Goal: Transaction & Acquisition: Download file/media

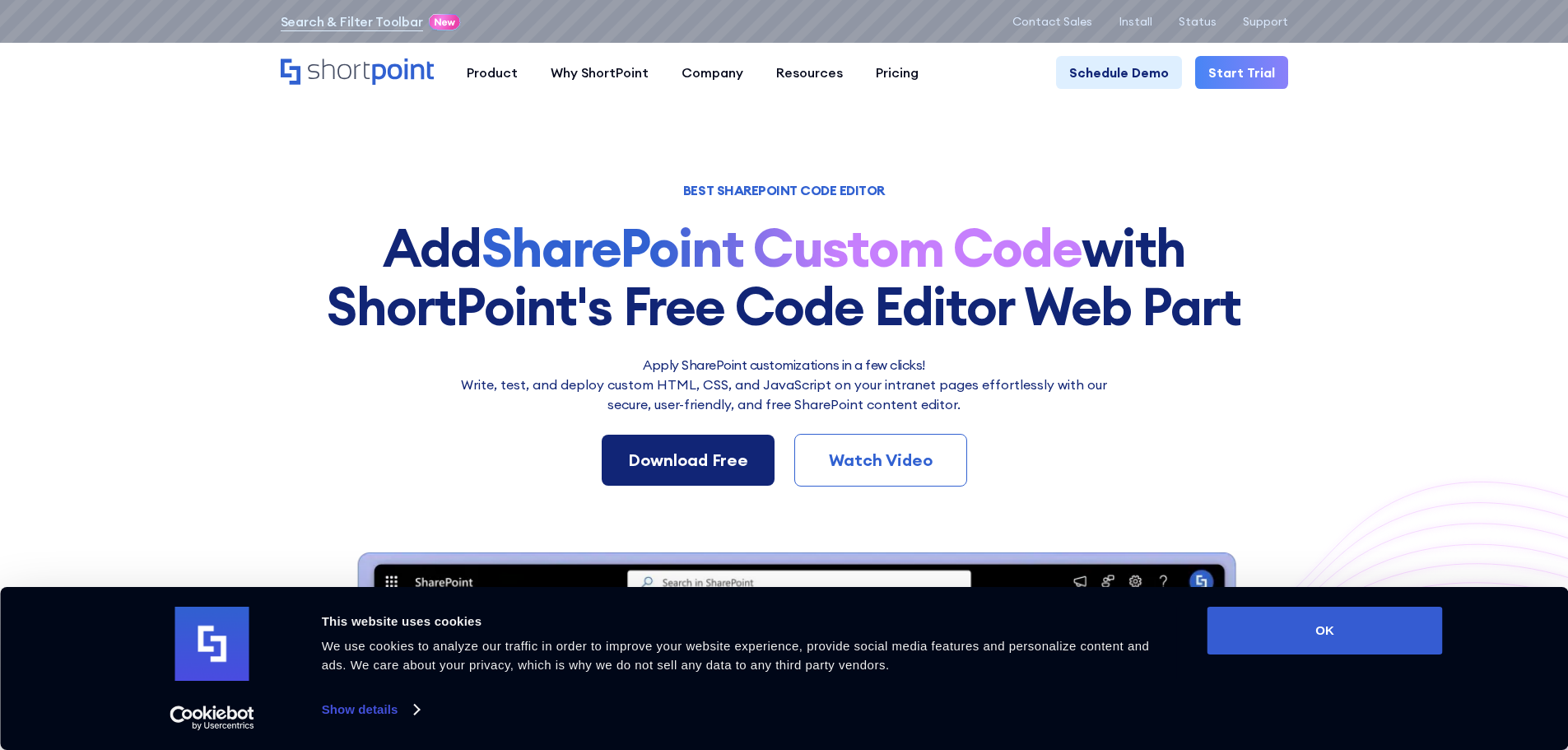
click at [716, 458] on div "Download Free" at bounding box center [688, 460] width 120 height 25
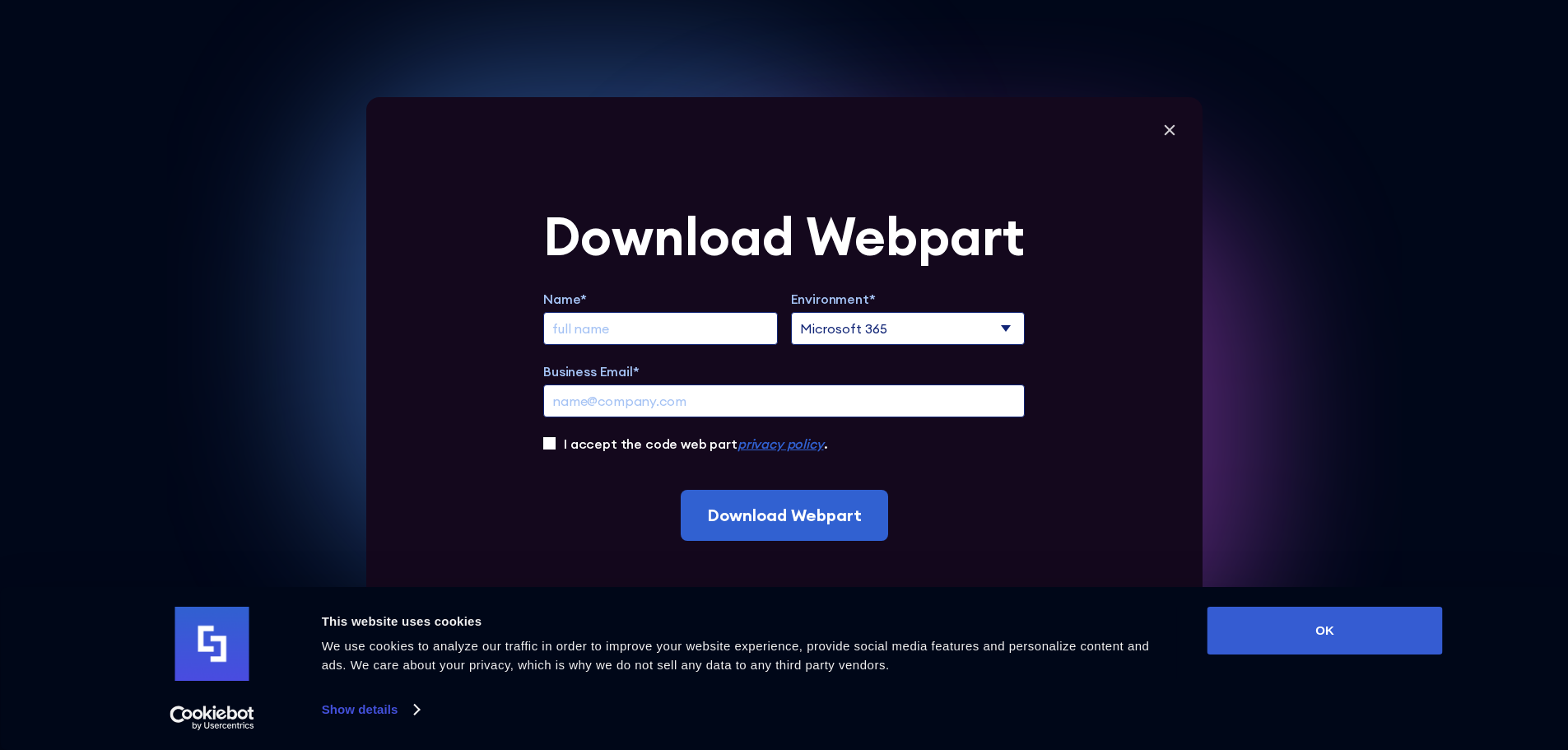
click at [713, 334] on input "Extend Trial" at bounding box center [660, 329] width 235 height 33
type input "[PERSON_NAME]"
click at [753, 403] on input "Business Email*" at bounding box center [784, 401] width 481 height 33
type input "[EMAIL_ADDRESS][DOMAIN_NAME]"
click at [565, 446] on div "I accept the code web part privacy policy ." at bounding box center [784, 444] width 481 height 20
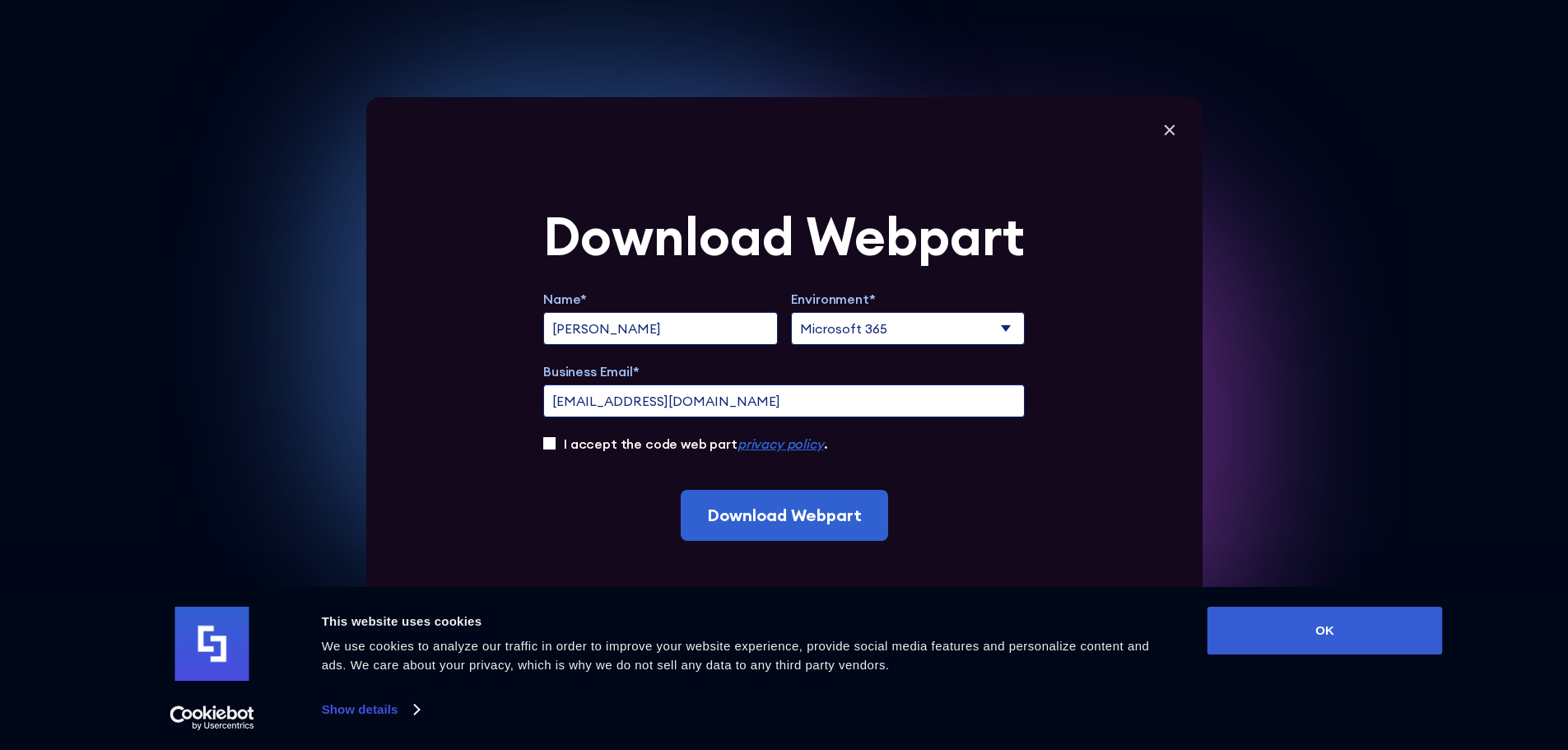
click at [536, 442] on div "Download Webpart Name* [PERSON_NAME] Environment* Microsoft 365 SharePoint Onli…" at bounding box center [784, 375] width 836 height 556
click at [546, 442] on div "Download Webpart Name* [PERSON_NAME] Environment* Microsoft 365 SharePoint Onli…" at bounding box center [784, 375] width 836 height 556
click at [550, 445] on input "I accept the code web part privacy policy ." at bounding box center [549, 443] width 12 height 12
checkbox input "true"
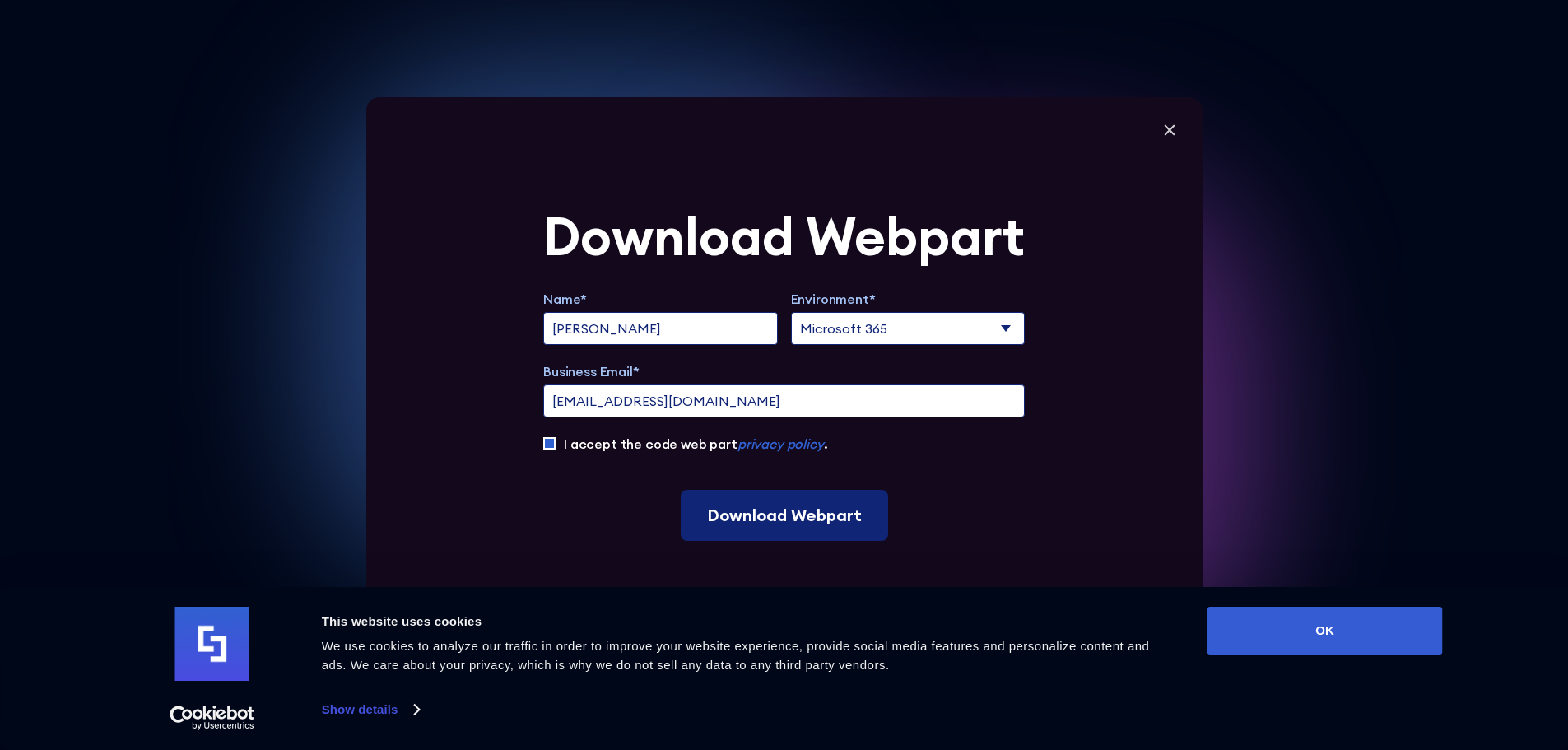
click at [742, 500] on input "Download Webpart" at bounding box center [784, 514] width 207 height 51
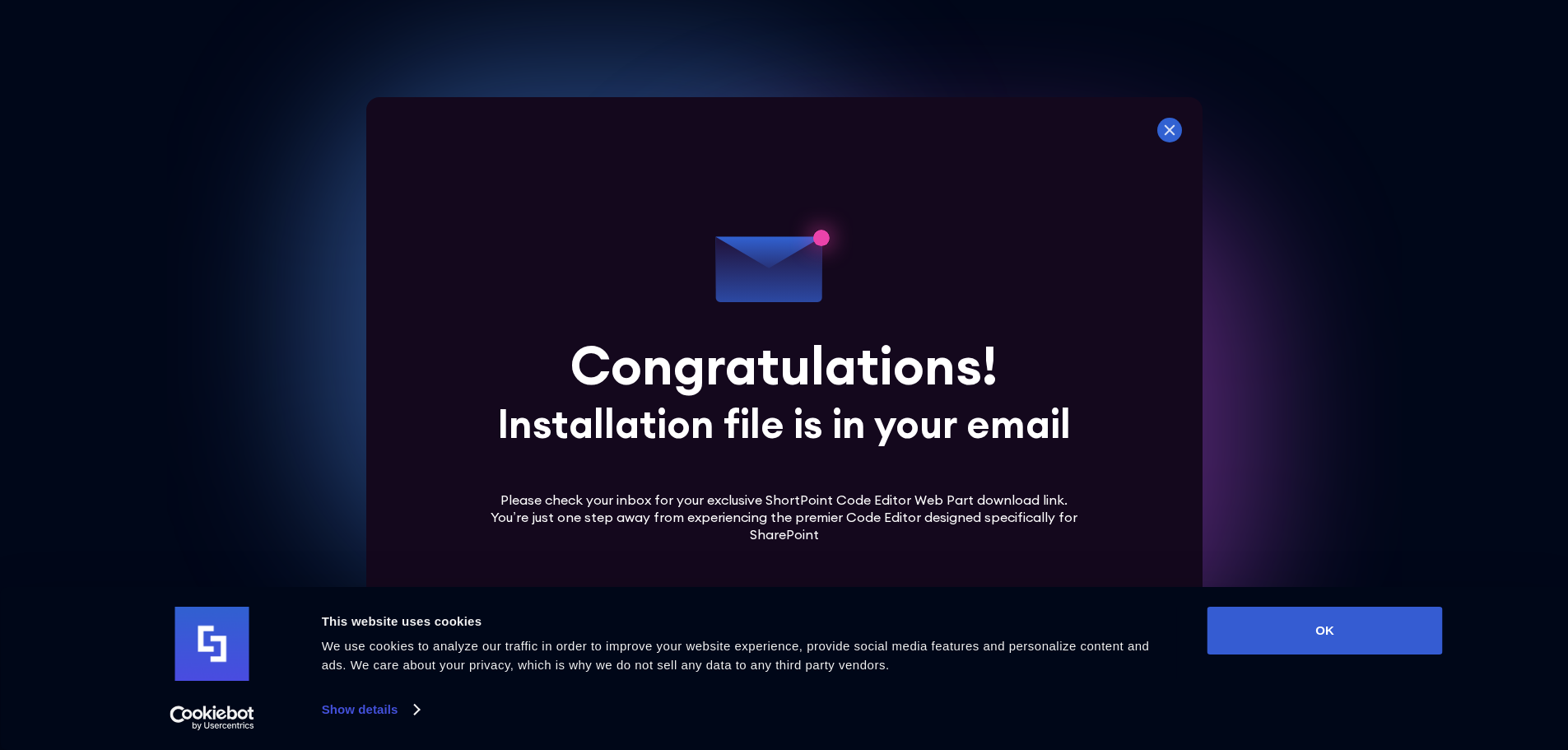
click at [1171, 129] on icon at bounding box center [1170, 130] width 25 height 25
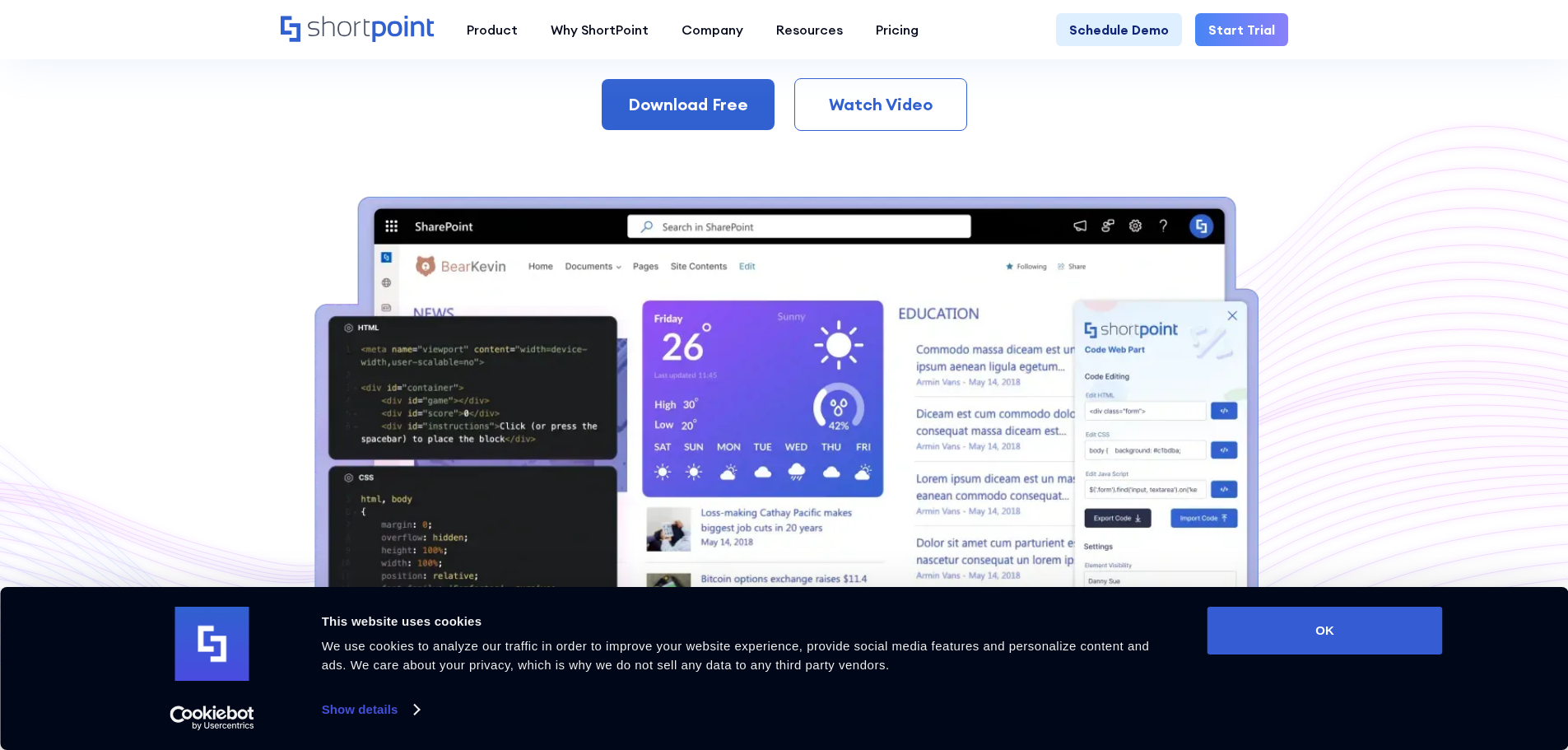
scroll to position [329, 0]
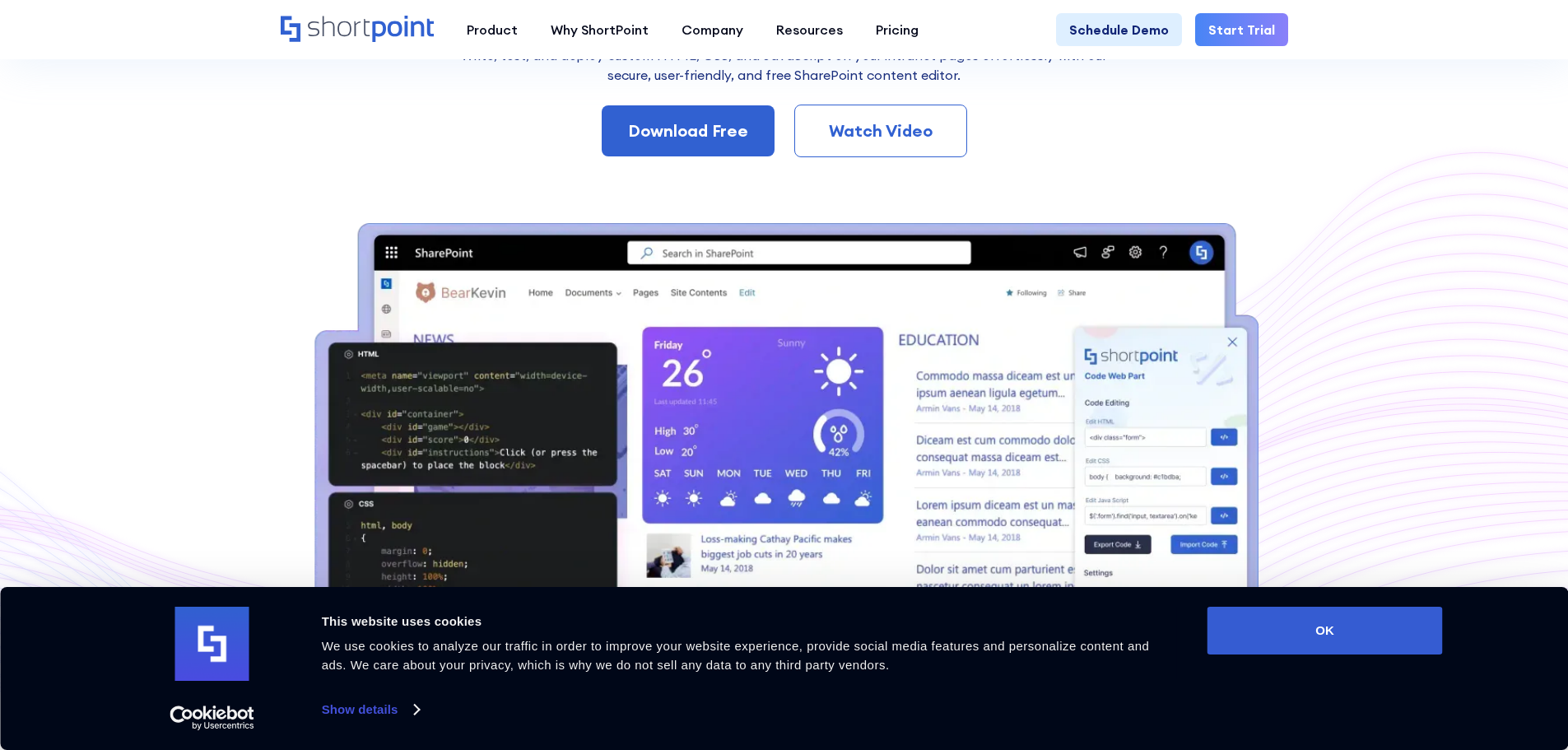
click at [913, 135] on div "Watch Video" at bounding box center [880, 131] width 119 height 25
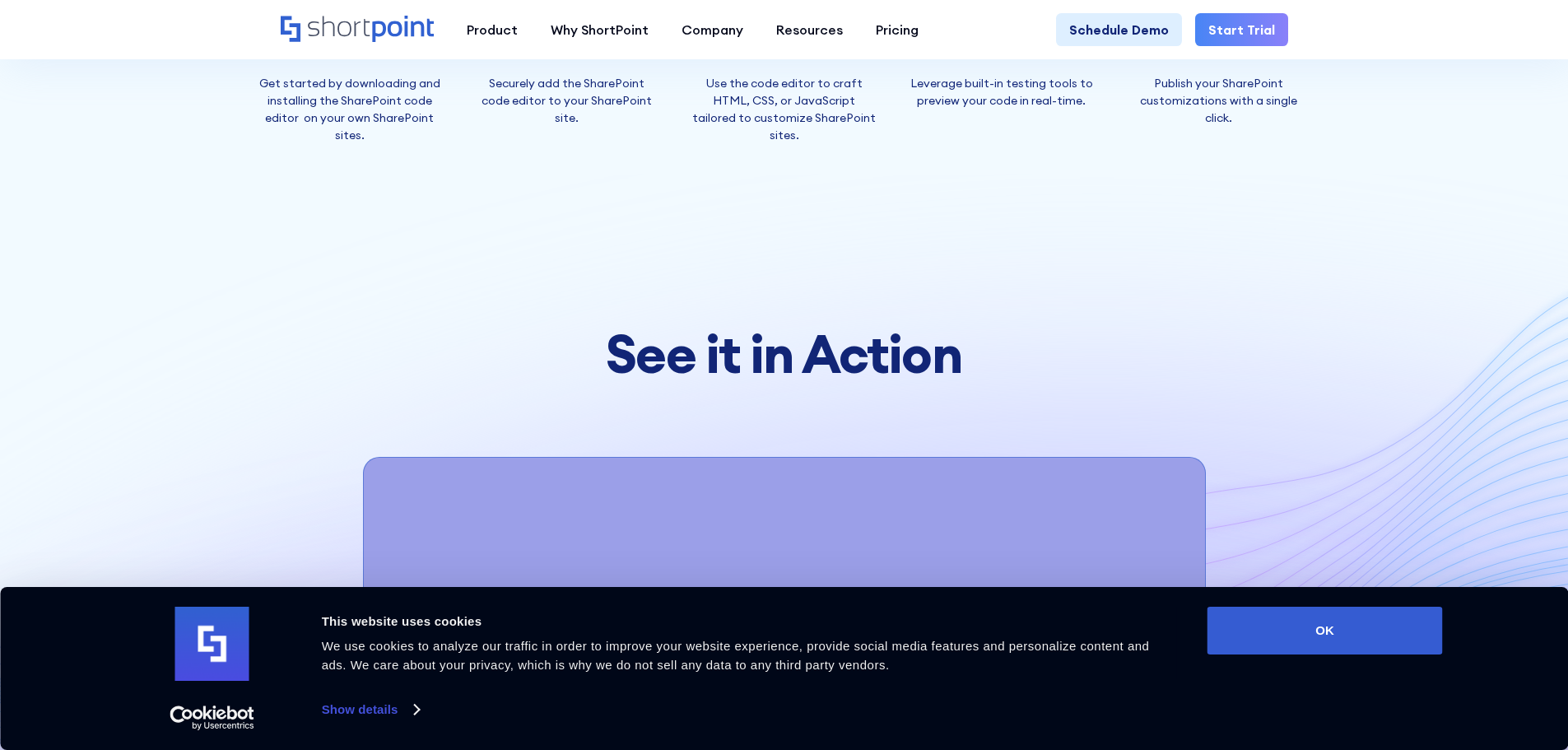
scroll to position [5702, 0]
